Goal: Check status: Check status

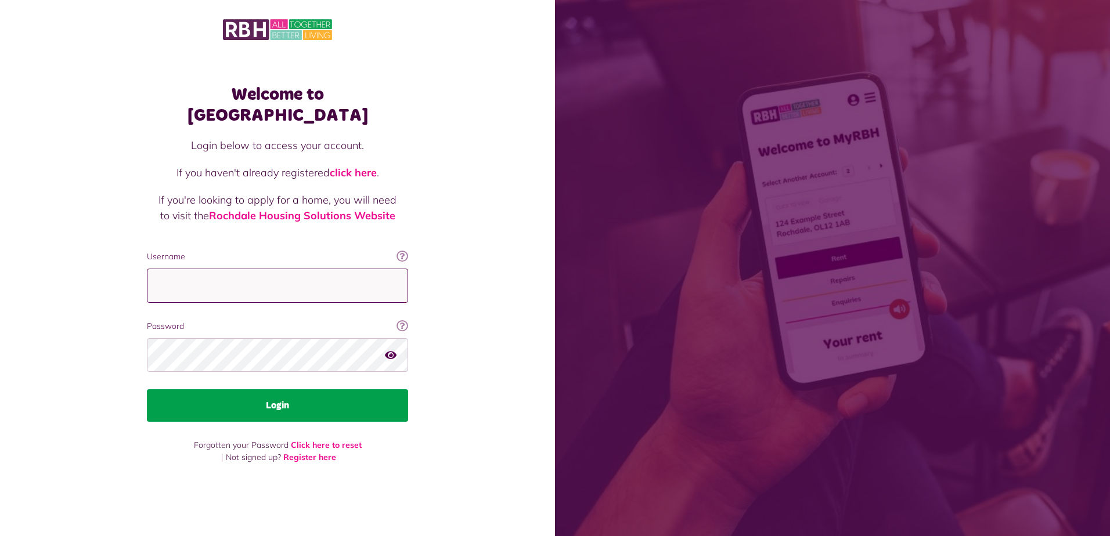
type input "**********"
click at [281, 399] on button "Login" at bounding box center [277, 406] width 261 height 33
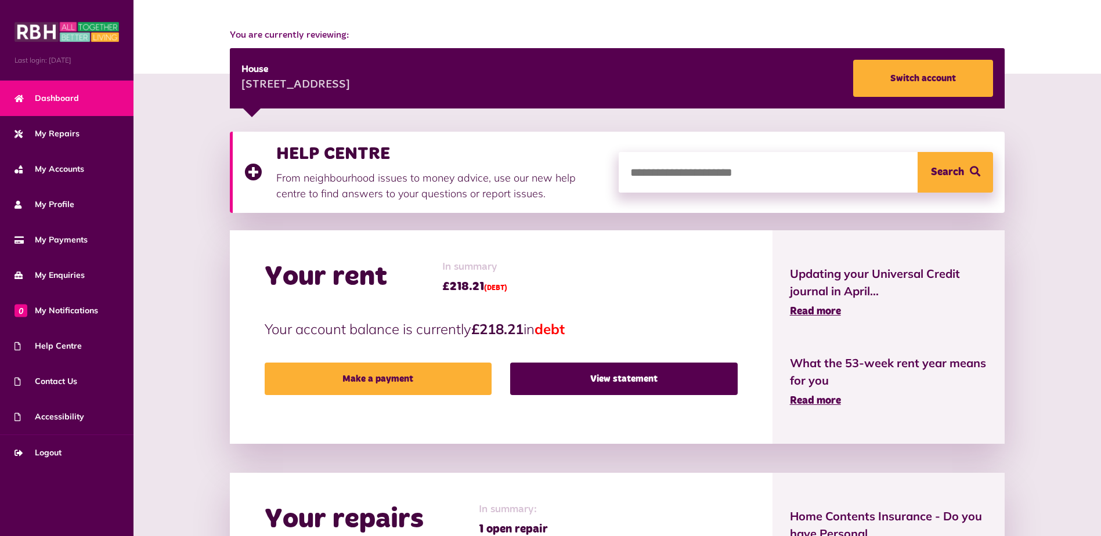
scroll to position [129, 0]
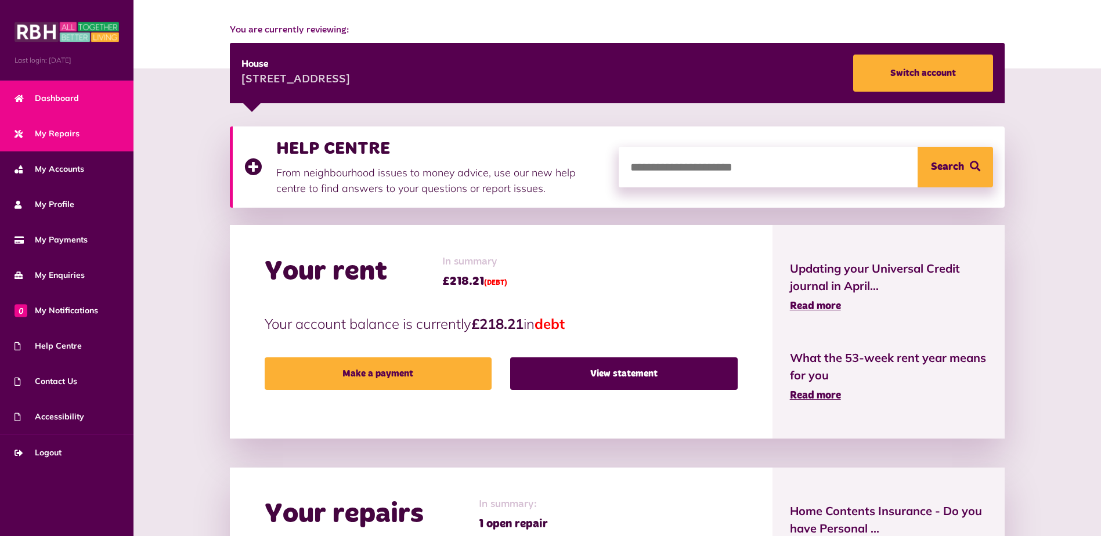
click at [73, 133] on span "My Repairs" at bounding box center [47, 134] width 65 height 12
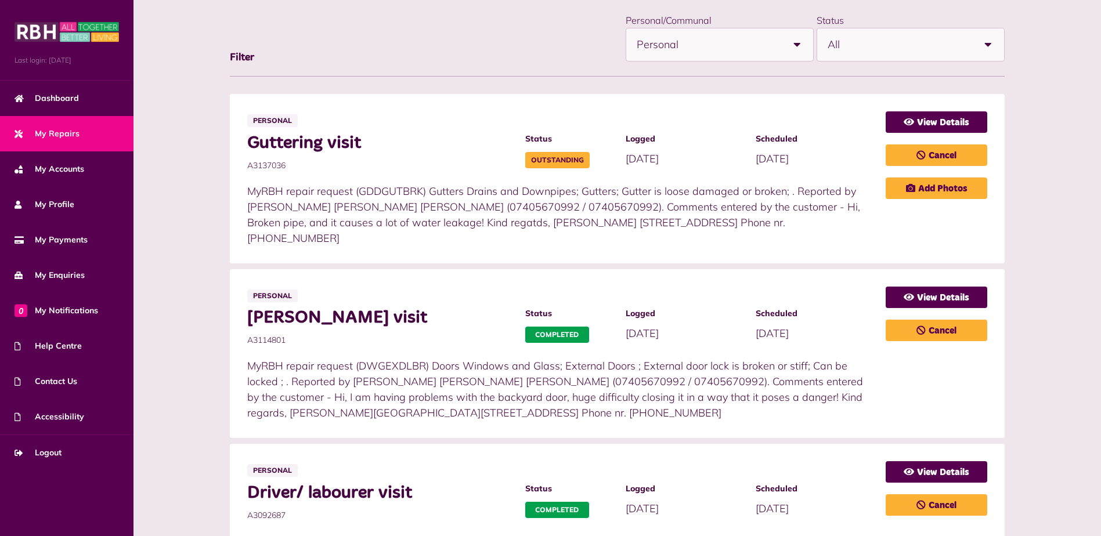
scroll to position [243, 0]
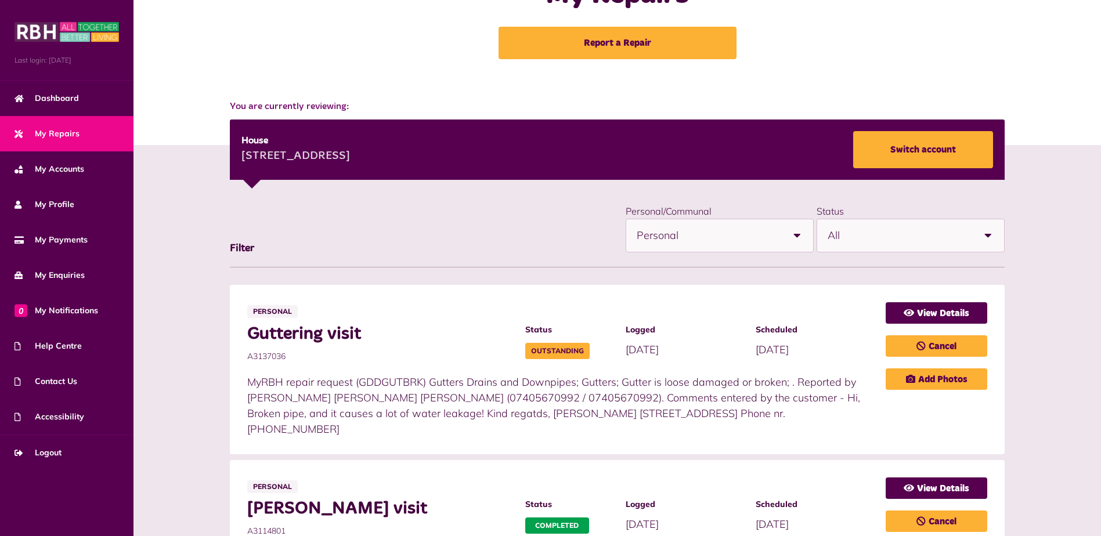
scroll to position [68, 0]
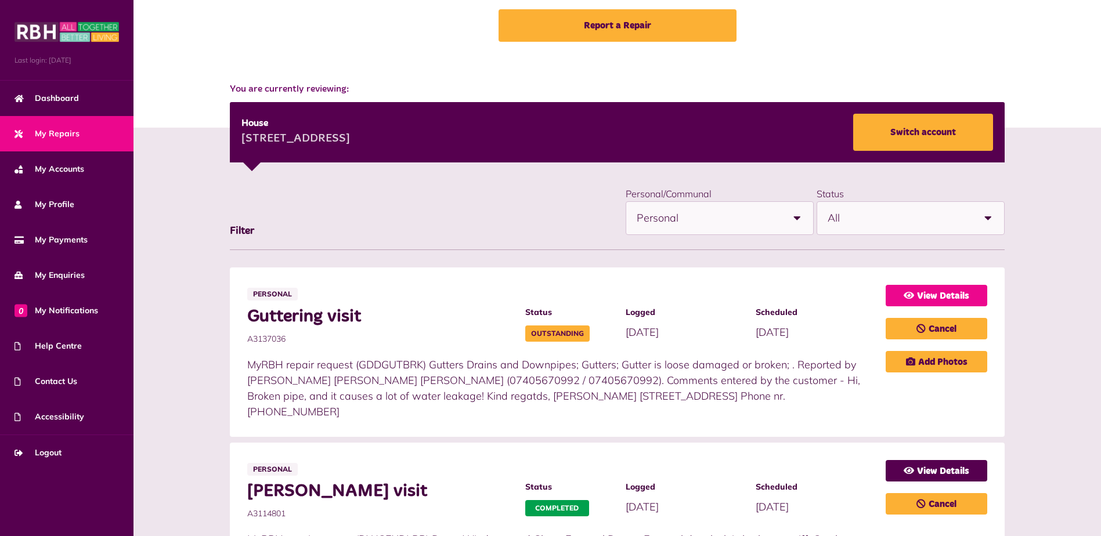
click at [943, 297] on link "View Details" at bounding box center [937, 295] width 102 height 21
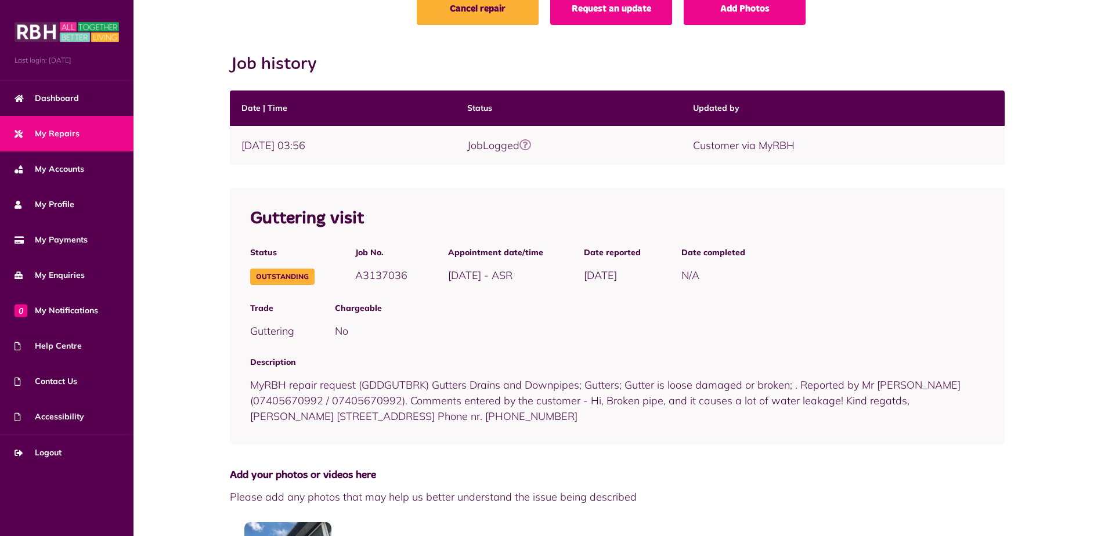
scroll to position [145, 0]
